Goal: Find specific page/section: Find specific page/section

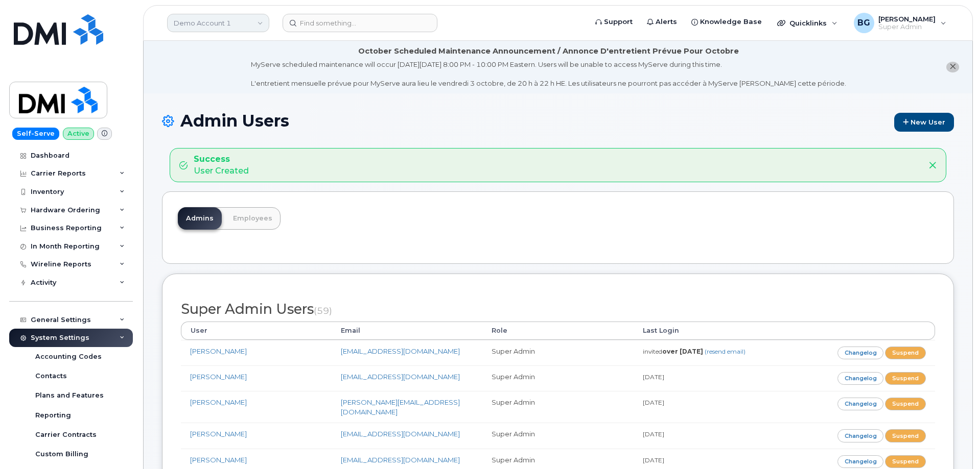
click at [204, 23] on link "Demo Account 1" at bounding box center [218, 23] width 102 height 18
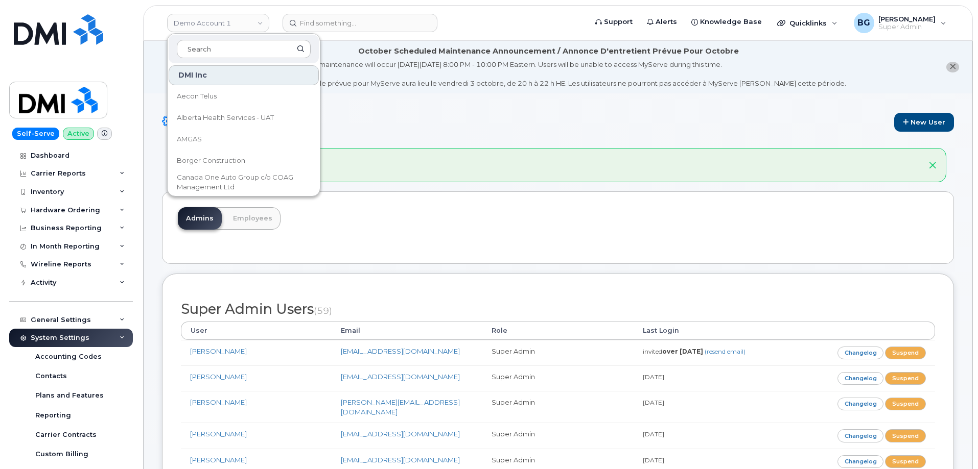
click at [360, 32] on header "Demo Account 1 DMI Inc Aecon Telus Alberta Health Services - UAT AMGAS Borger C…" at bounding box center [558, 23] width 830 height 36
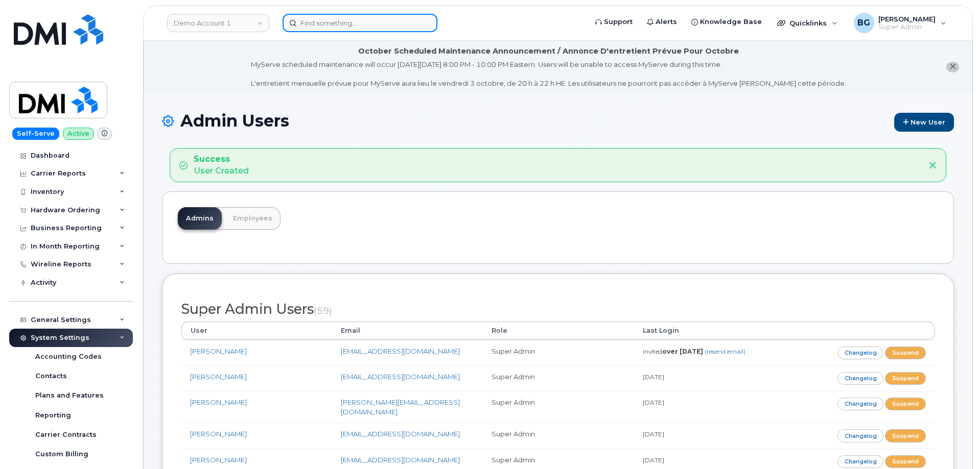
click at [361, 29] on input at bounding box center [359, 23] width 155 height 18
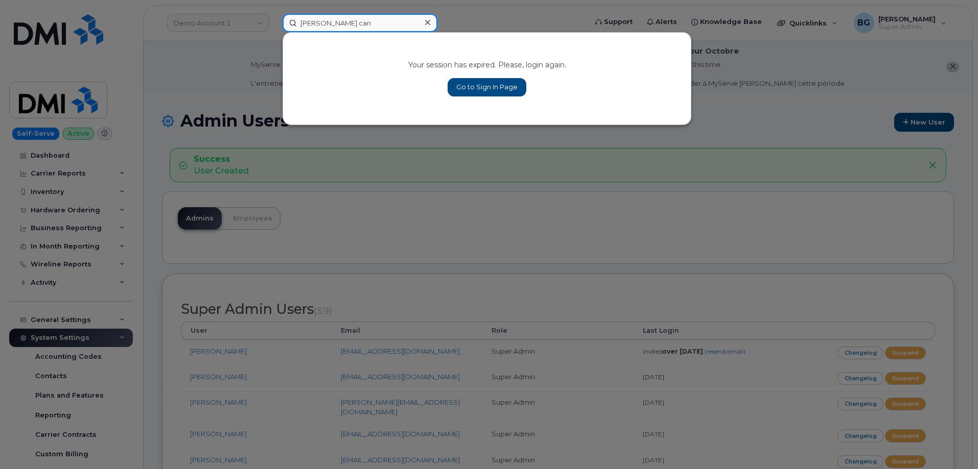
type input "kiewit cana"
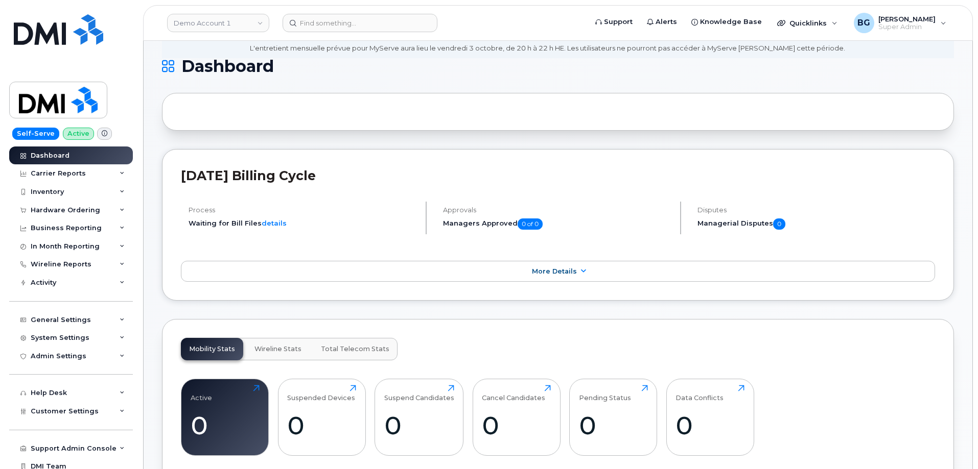
scroll to position [170, 0]
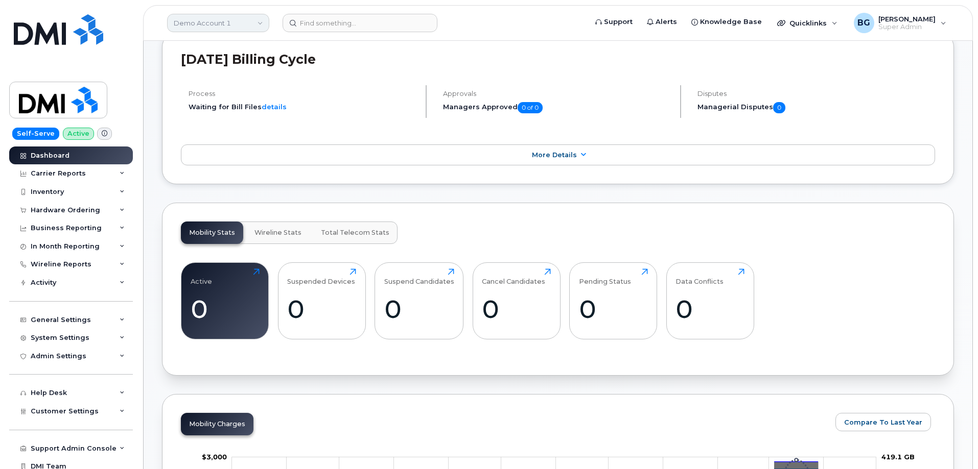
click at [209, 15] on link "Demo Account 1" at bounding box center [218, 23] width 102 height 18
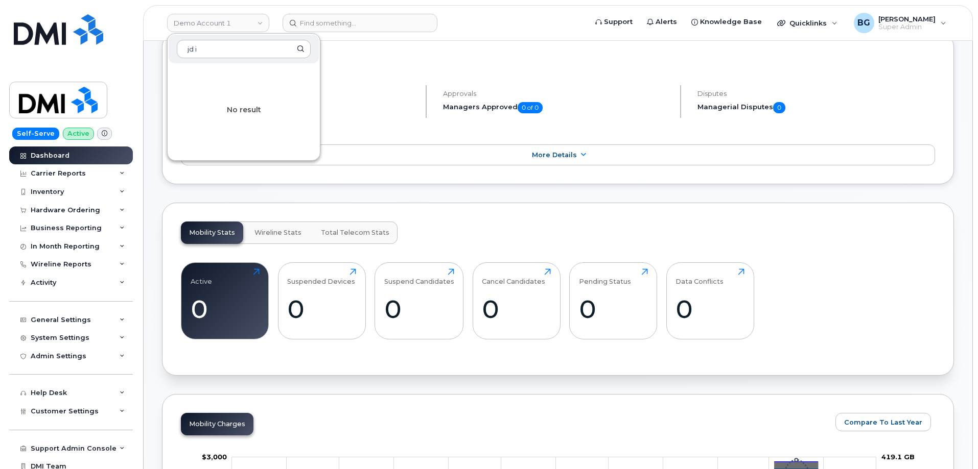
type input "jd i"
